Goal: Navigation & Orientation: Find specific page/section

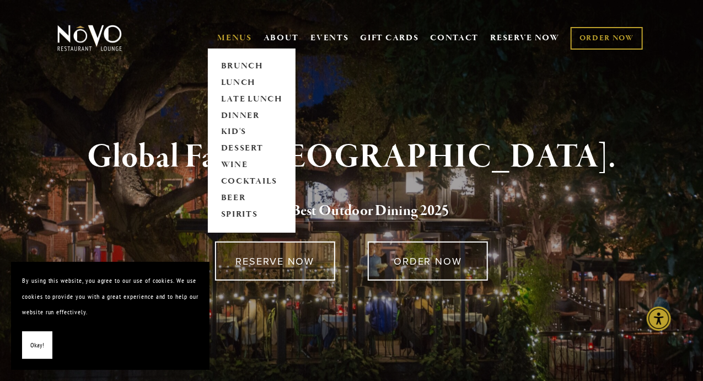
click at [242, 37] on link "MENUS" at bounding box center [234, 38] width 35 height 11
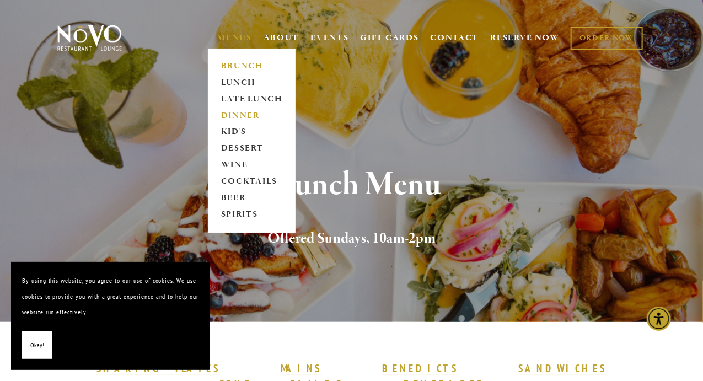
click at [241, 114] on link "DINNER" at bounding box center [251, 115] width 69 height 17
